Goal: Navigation & Orientation: Find specific page/section

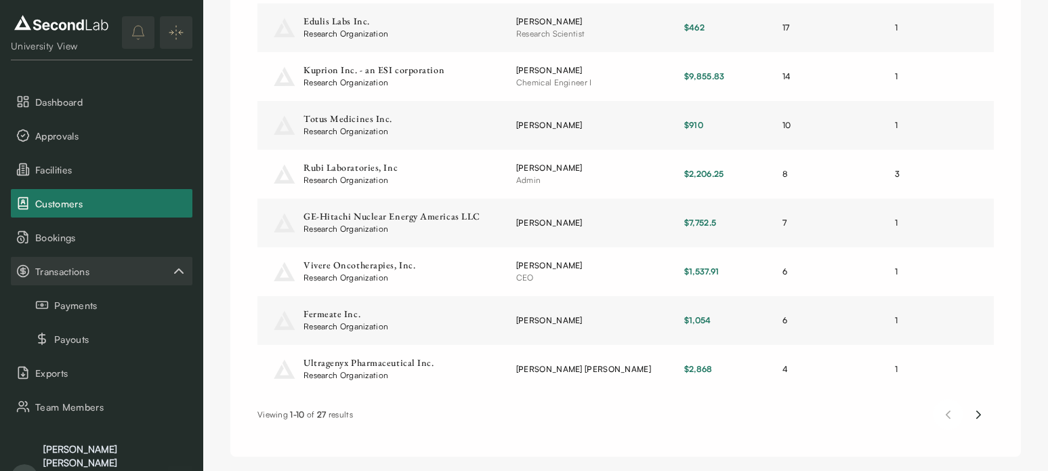
scroll to position [290, 0]
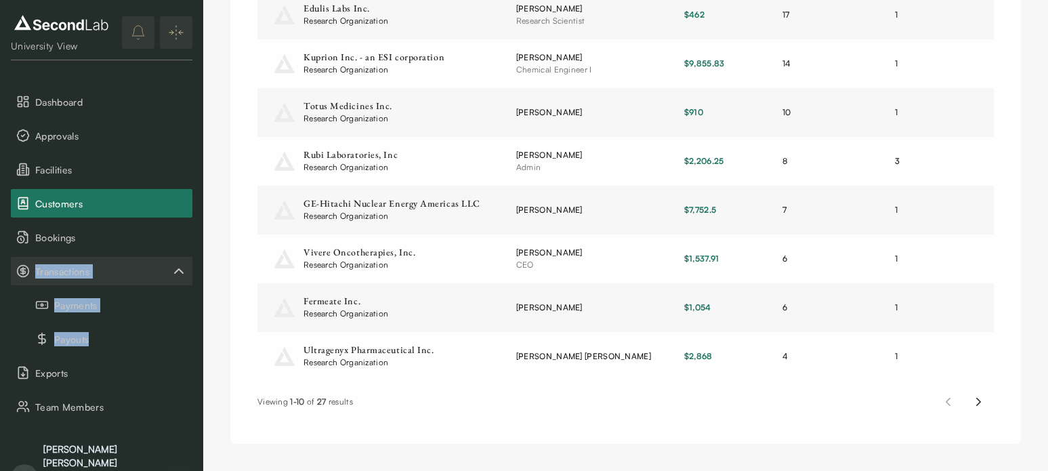
drag, startPoint x: 200, startPoint y: 226, endPoint x: 193, endPoint y: 329, distance: 103.2
click at [193, 329] on div "University View Dashboard Approvals Facilities Customers Bookings Transactions …" at bounding box center [101, 235] width 203 height 471
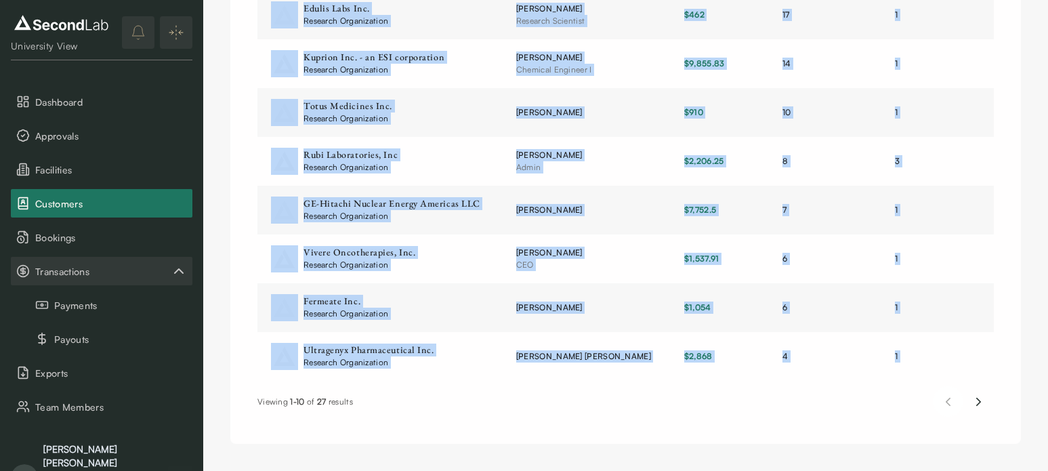
drag, startPoint x: 202, startPoint y: 464, endPoint x: 201, endPoint y: 472, distance: 7.6
click at [201, 470] on html "SKIP TO CONTENT Researcher View Dashboard Approvals Facilities Customers Bookin…" at bounding box center [524, 90] width 1048 height 761
click at [245, 433] on div "Customers ( 27 ) All Name Contact Person Total Spent Number of Bookings Accesse…" at bounding box center [625, 90] width 791 height 707
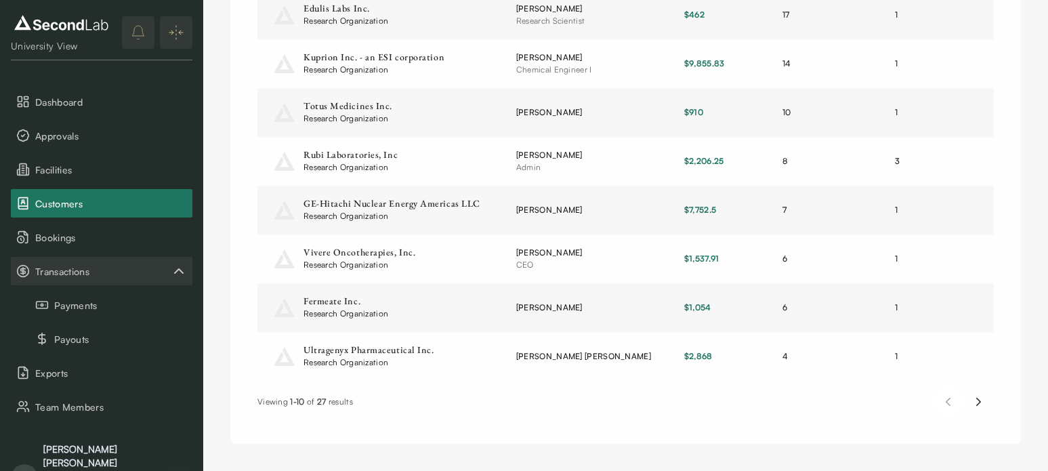
drag, startPoint x: 209, startPoint y: 62, endPoint x: 211, endPoint y: 92, distance: 30.5
click at [211, 92] on div "Customers ( 27 ) All Name Contact Person Total Spent Number of Bookings Accesse…" at bounding box center [625, 90] width 845 height 761
drag, startPoint x: 192, startPoint y: 123, endPoint x: 200, endPoint y: 216, distance: 93.1
click at [200, 216] on div "University View Dashboard Approvals Facilities Customers Bookings Transactions …" at bounding box center [101, 235] width 203 height 471
click at [194, 361] on div "University View Dashboard Approvals Facilities Customers Bookings Transactions …" at bounding box center [101, 235] width 203 height 471
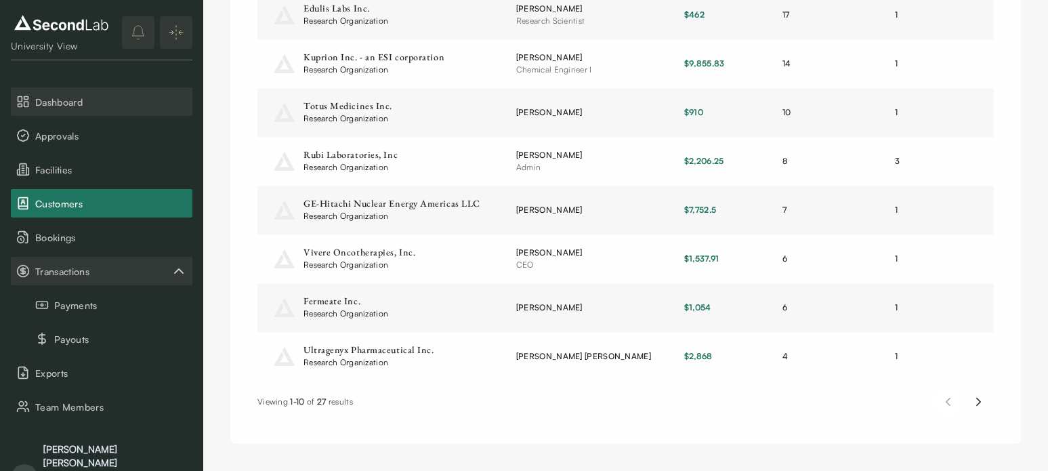
click at [70, 104] on span "Dashboard" at bounding box center [111, 102] width 152 height 14
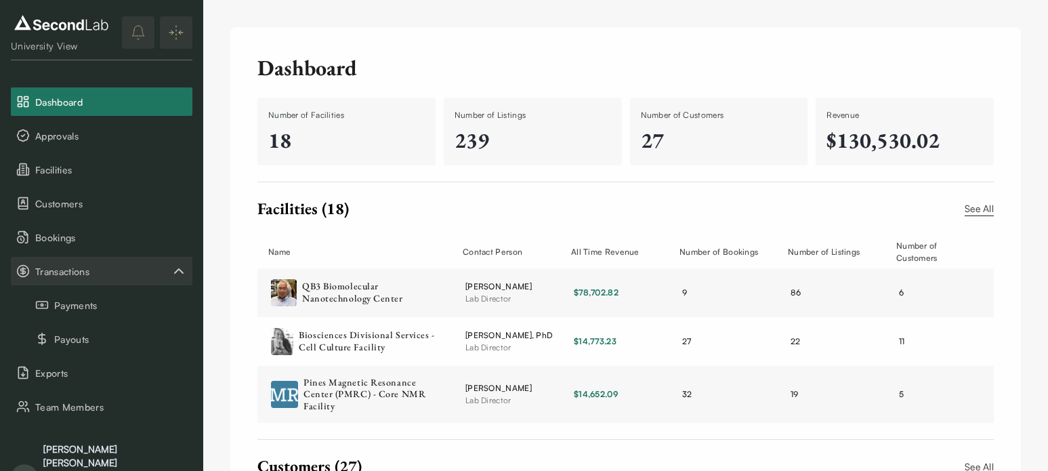
click at [108, 443] on div "[PERSON_NAME]" at bounding box center [98, 456] width 111 height 27
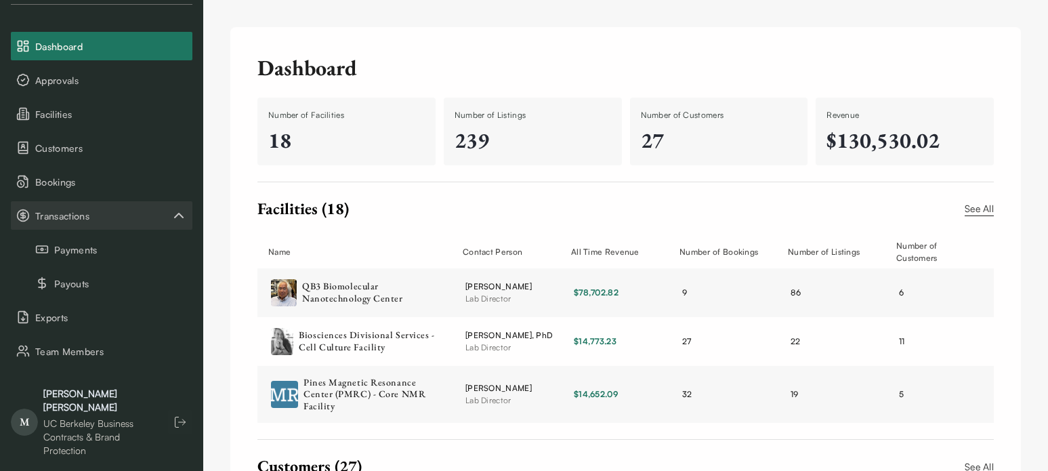
scroll to position [27, 0]
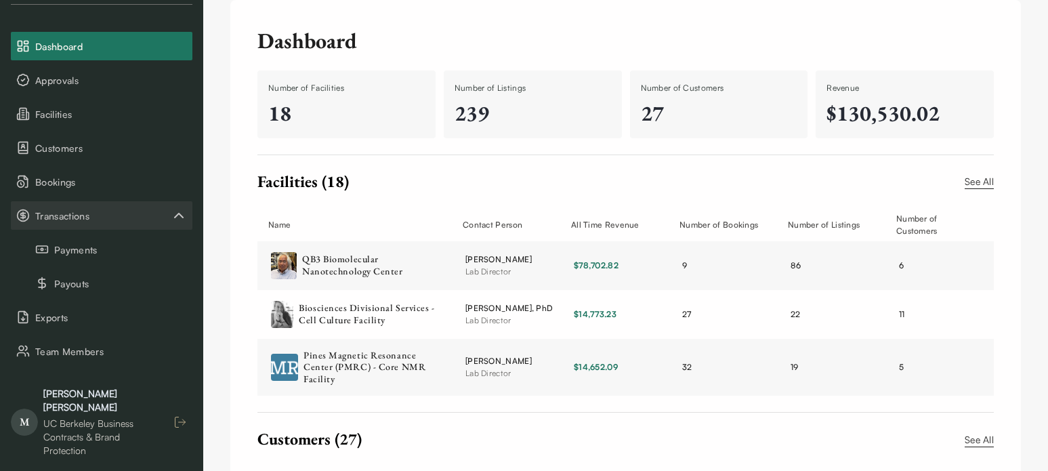
click at [181, 422] on line "button" at bounding box center [182, 422] width 7 height 0
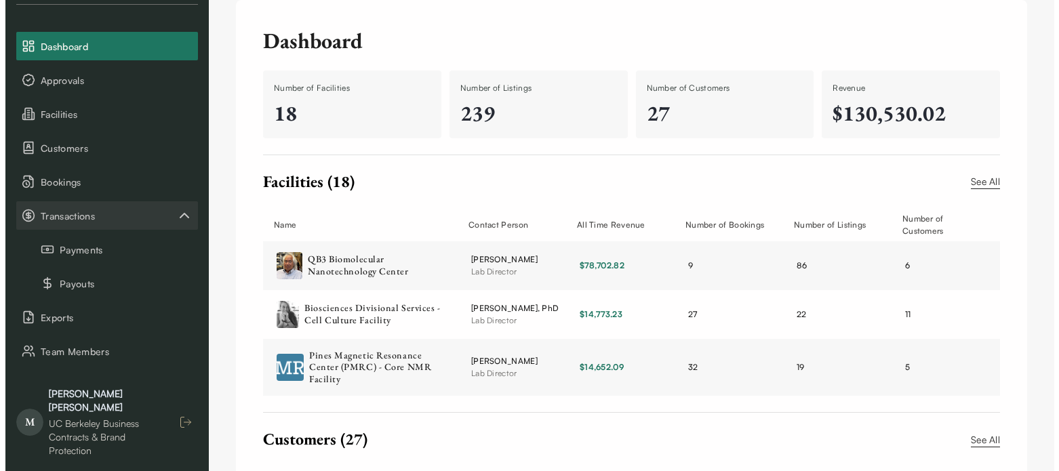
scroll to position [0, 0]
